Goal: Task Accomplishment & Management: Use online tool/utility

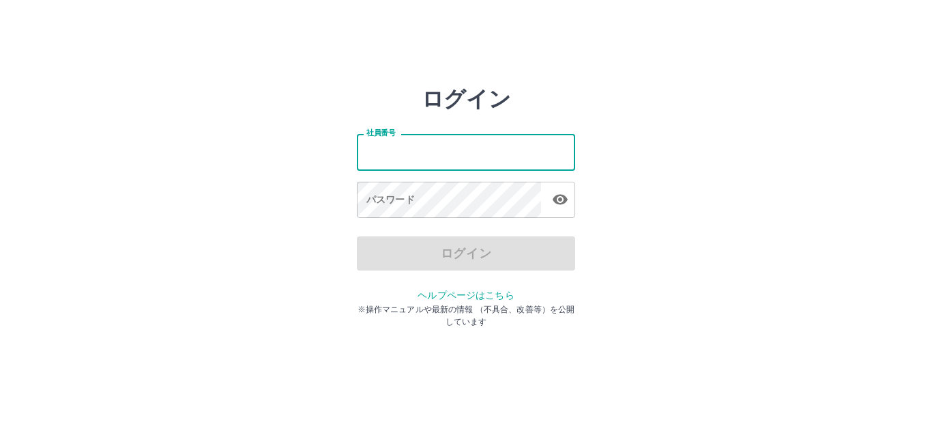
click at [439, 157] on input "社員番号" at bounding box center [466, 152] width 218 height 36
type input "*******"
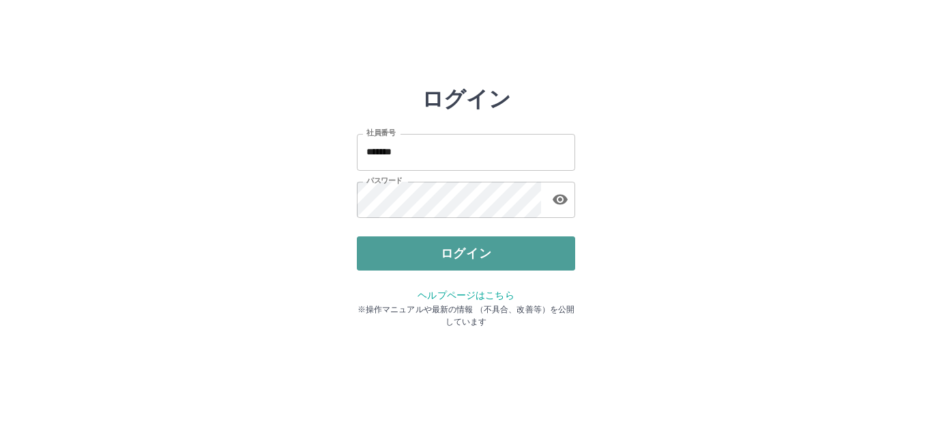
click at [461, 242] on button "ログイン" at bounding box center [466, 253] width 218 height 34
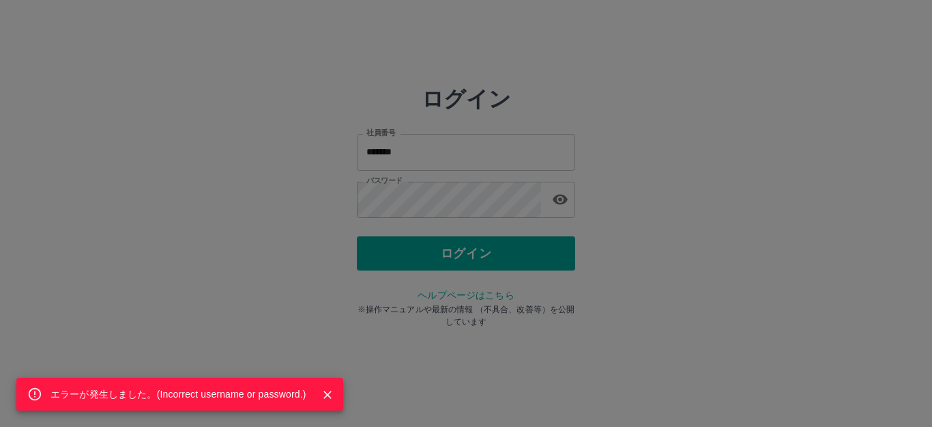
click at [455, 216] on div "エラーが発生しました。( Incorrect username or password. )" at bounding box center [466, 213] width 932 height 427
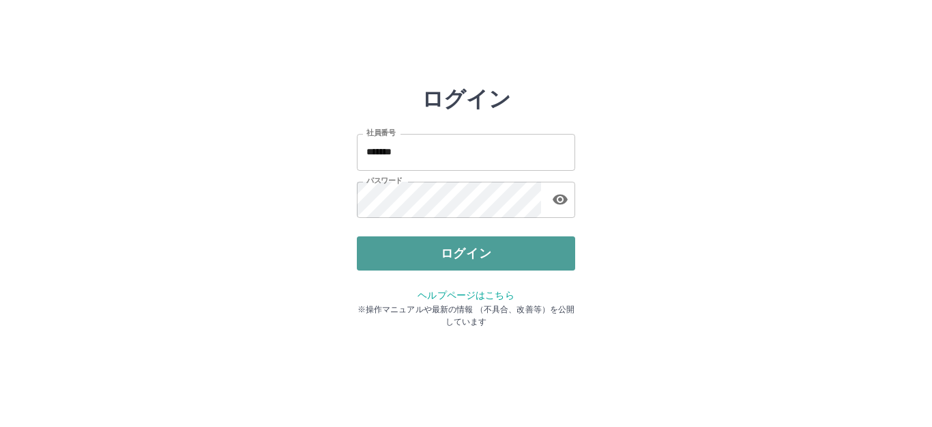
click at [455, 263] on button "ログイン" at bounding box center [466, 253] width 218 height 34
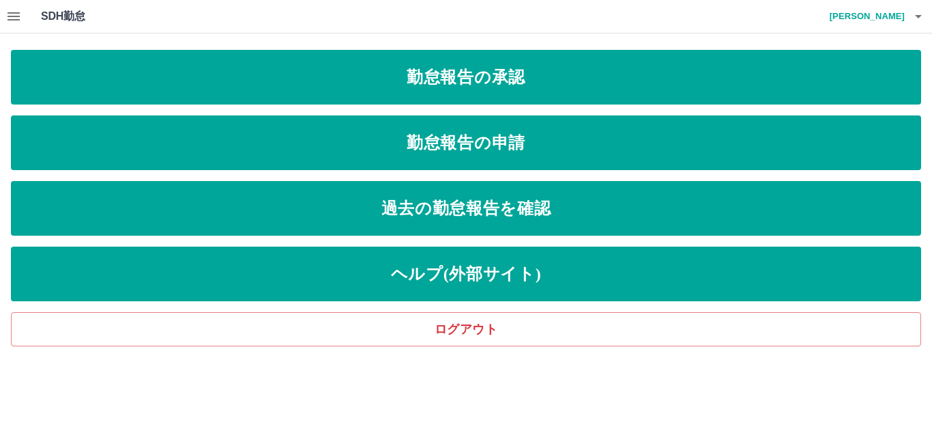
click at [11, 20] on icon "button" at bounding box center [14, 16] width 12 height 8
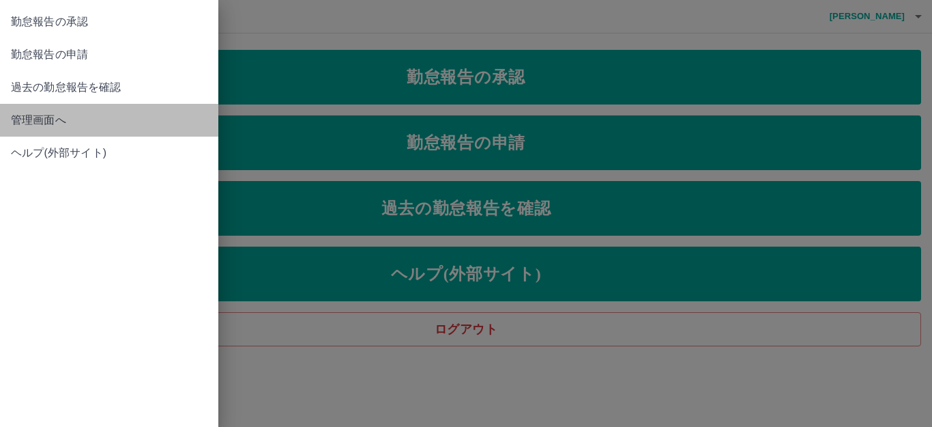
click at [48, 117] on span "管理画面へ" at bounding box center [109, 120] width 197 height 16
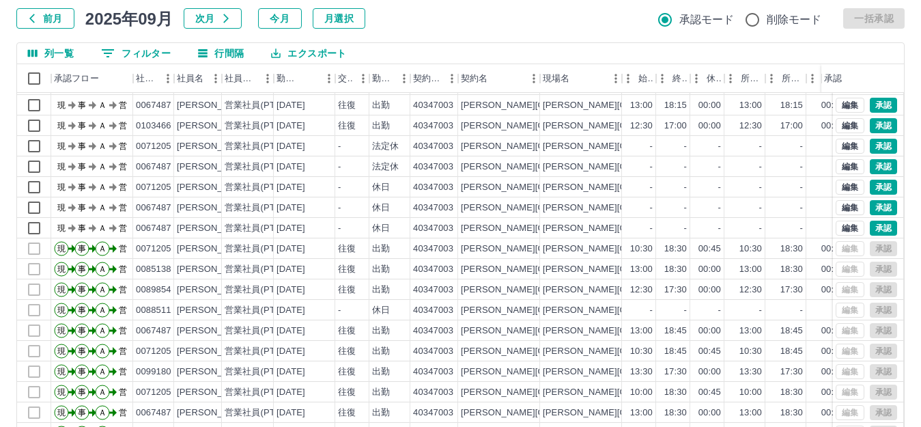
scroll to position [150, 0]
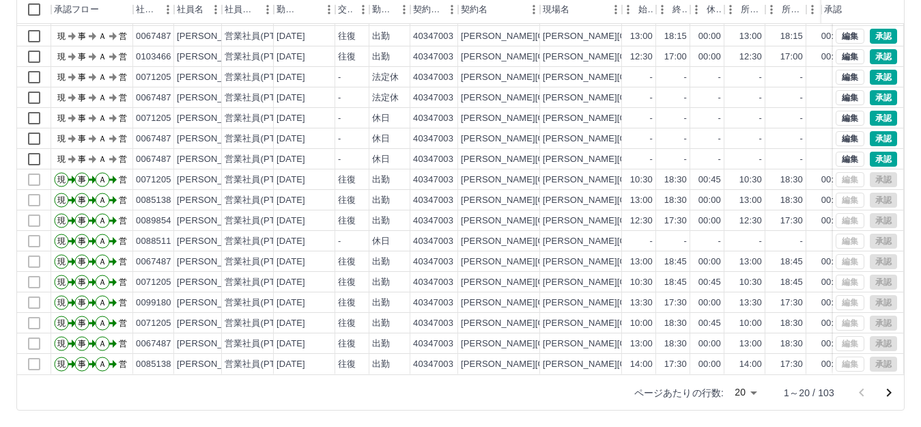
click at [752, 392] on body "SDH勤怠 [PERSON_NAME] 勤務実績承認 前月 [DATE] 次月 今月 月選択 承認モード 削除モード 一括承認 列一覧 0 フィルター 行間隔…" at bounding box center [460, 138] width 921 height 577
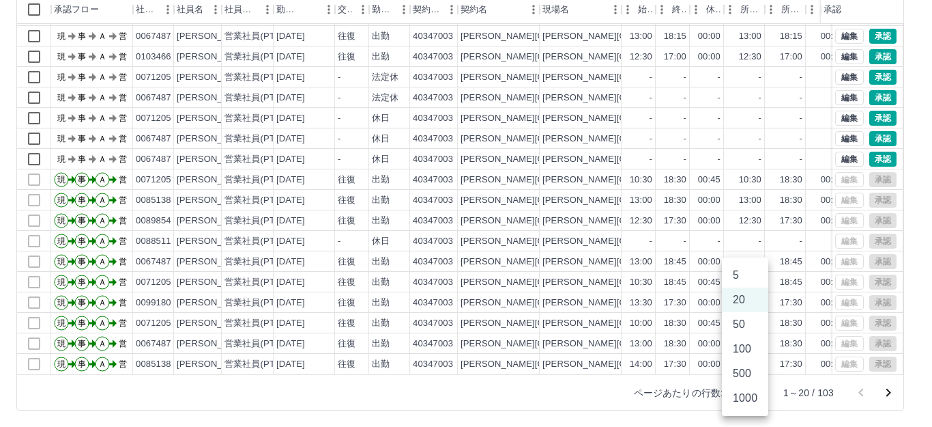
click at [747, 349] on li "100" at bounding box center [745, 348] width 46 height 25
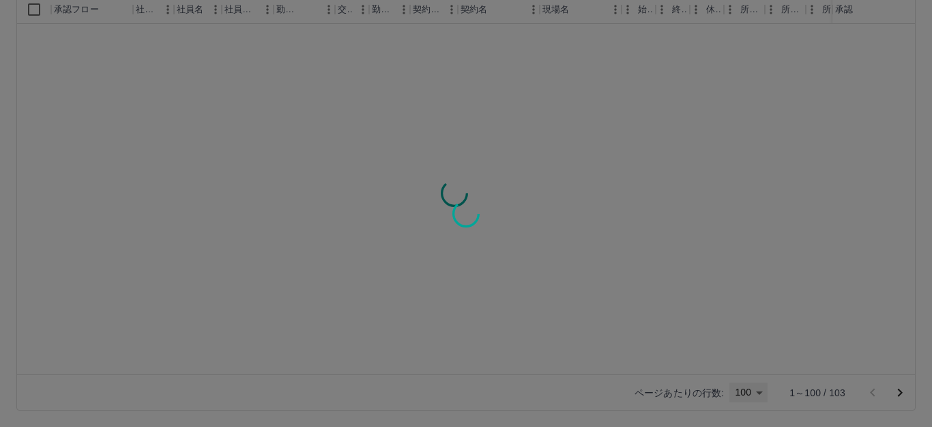
type input "***"
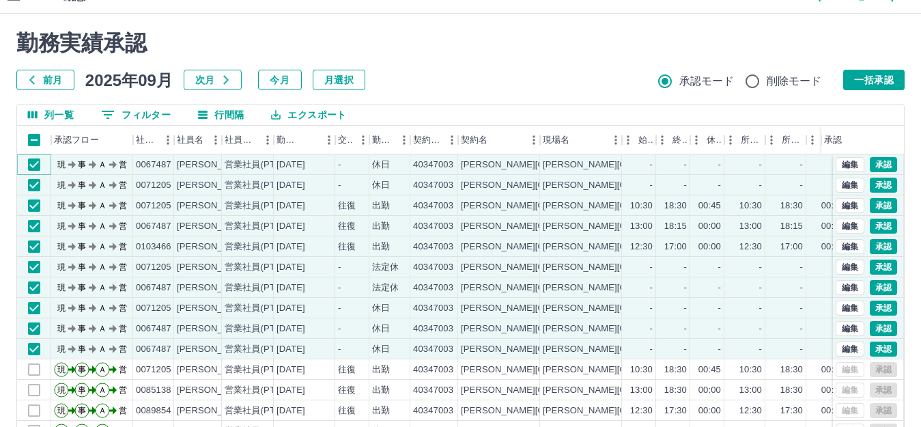
scroll to position [14, 0]
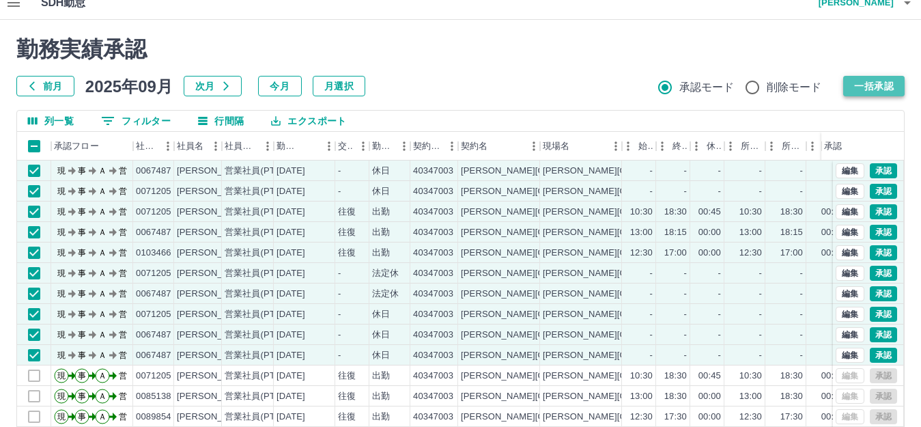
click at [868, 93] on button "一括承認" at bounding box center [873, 86] width 61 height 20
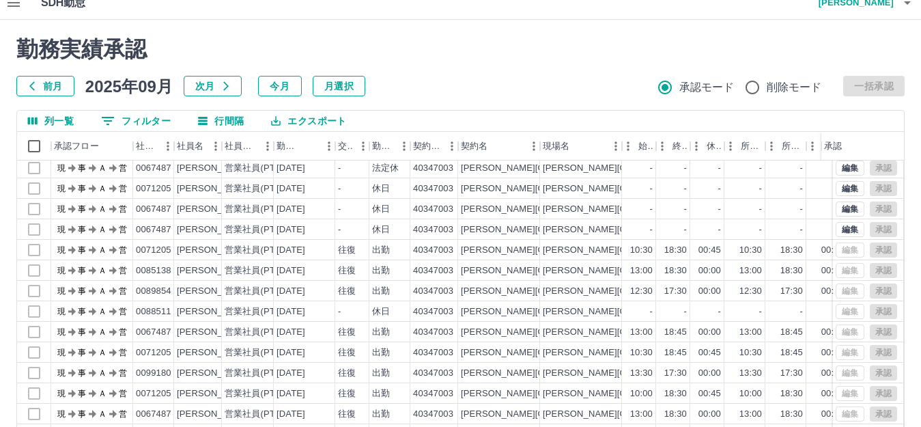
scroll to position [0, 0]
